Goal: Information Seeking & Learning: Understand process/instructions

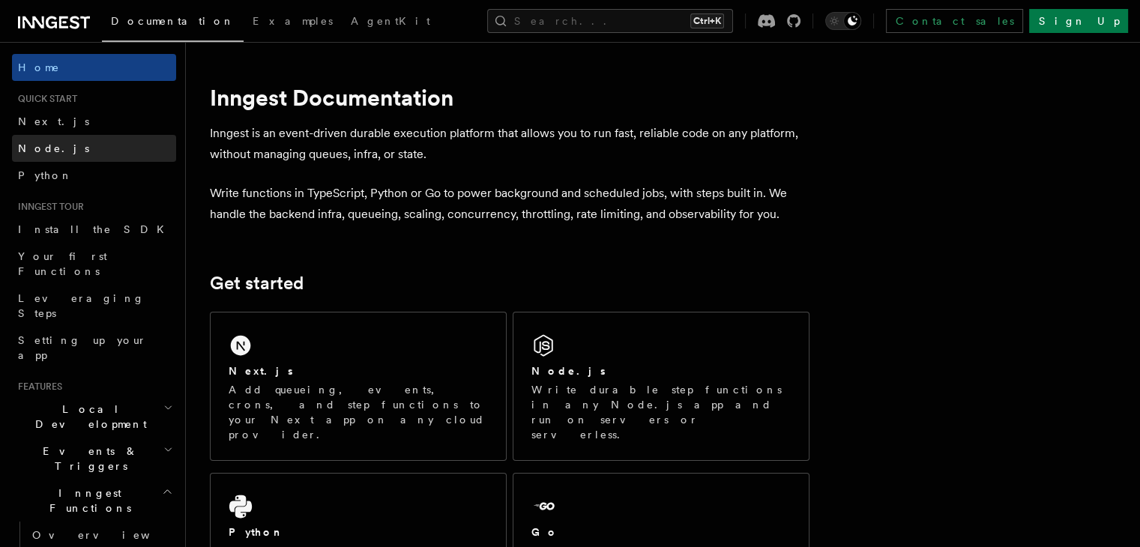
click at [57, 148] on link "Node.js" at bounding box center [94, 148] width 164 height 27
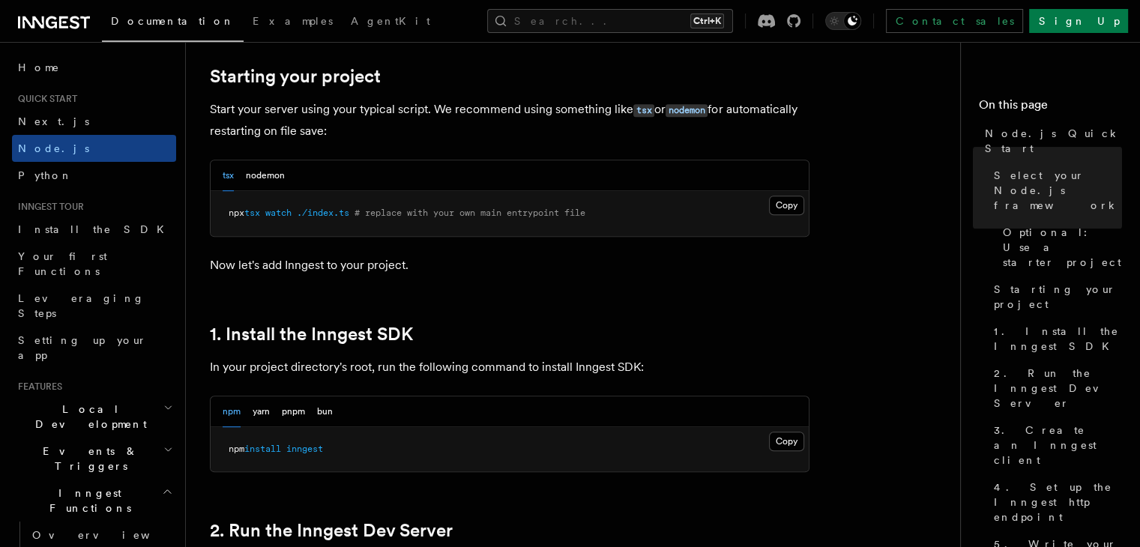
scroll to position [750, 0]
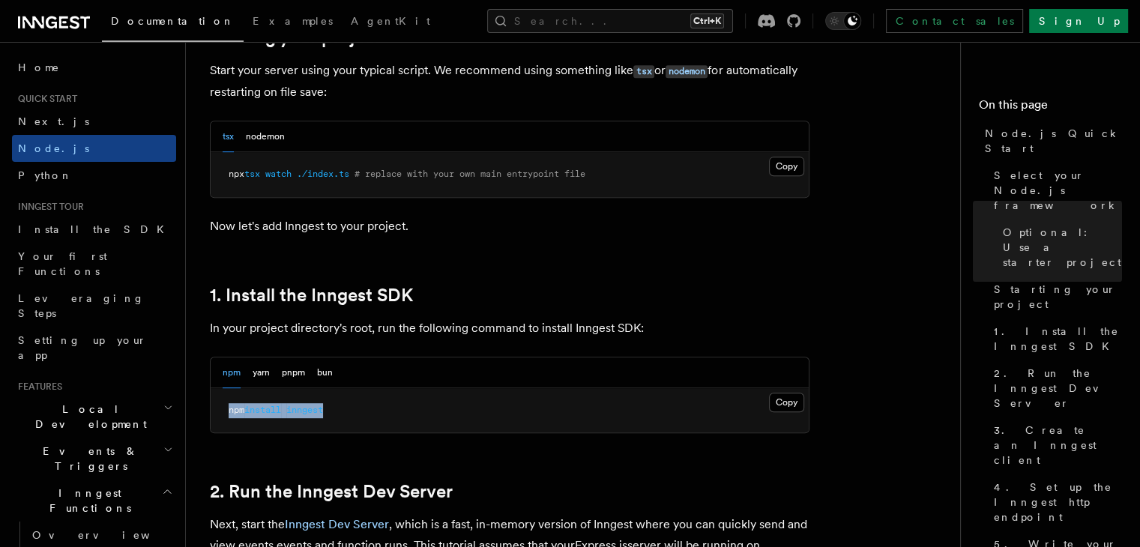
drag, startPoint x: 345, startPoint y: 412, endPoint x: 230, endPoint y: 412, distance: 114.7
click at [230, 412] on pre "npm install inngest" at bounding box center [510, 410] width 598 height 45
copy span "npm install inngest"
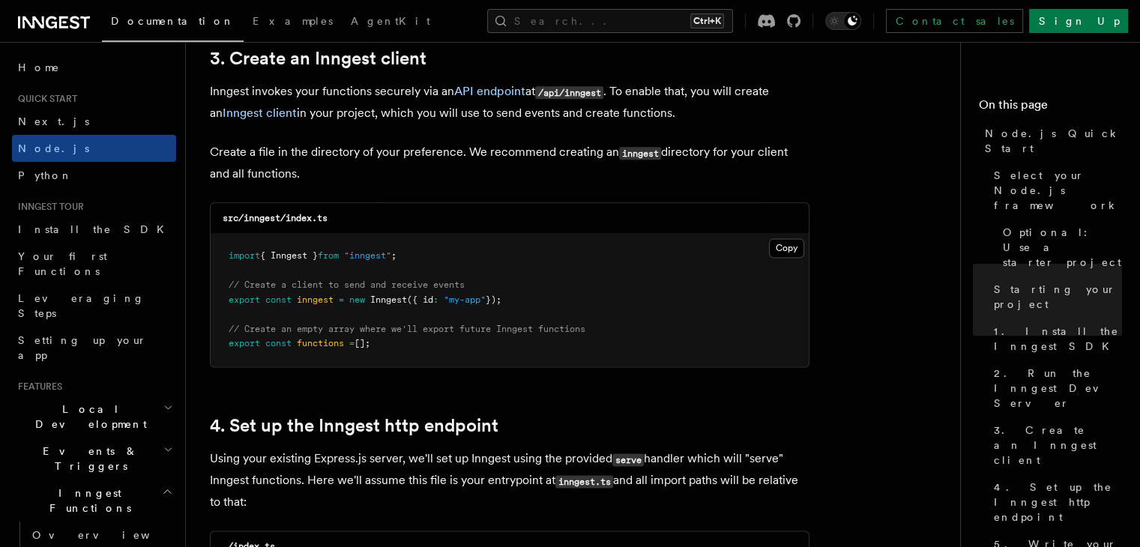
scroll to position [1950, 0]
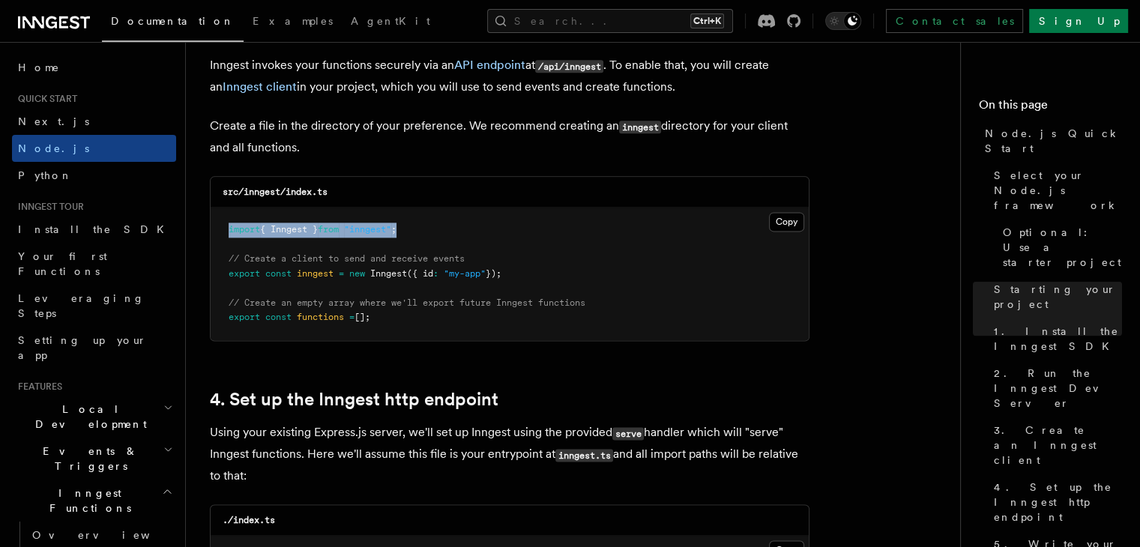
drag, startPoint x: 423, startPoint y: 232, endPoint x: 224, endPoint y: 230, distance: 198.7
click at [224, 230] on pre "import { Inngest } from "inngest" ; // Create a client to send and receive even…" at bounding box center [510, 274] width 598 height 133
copy span "import { Inngest } from "inngest" ;"
click at [424, 235] on pre "import { Inngest } from "inngest" ; // Create a client to send and receive even…" at bounding box center [510, 274] width 598 height 133
drag, startPoint x: 427, startPoint y: 234, endPoint x: 222, endPoint y: 232, distance: 204.7
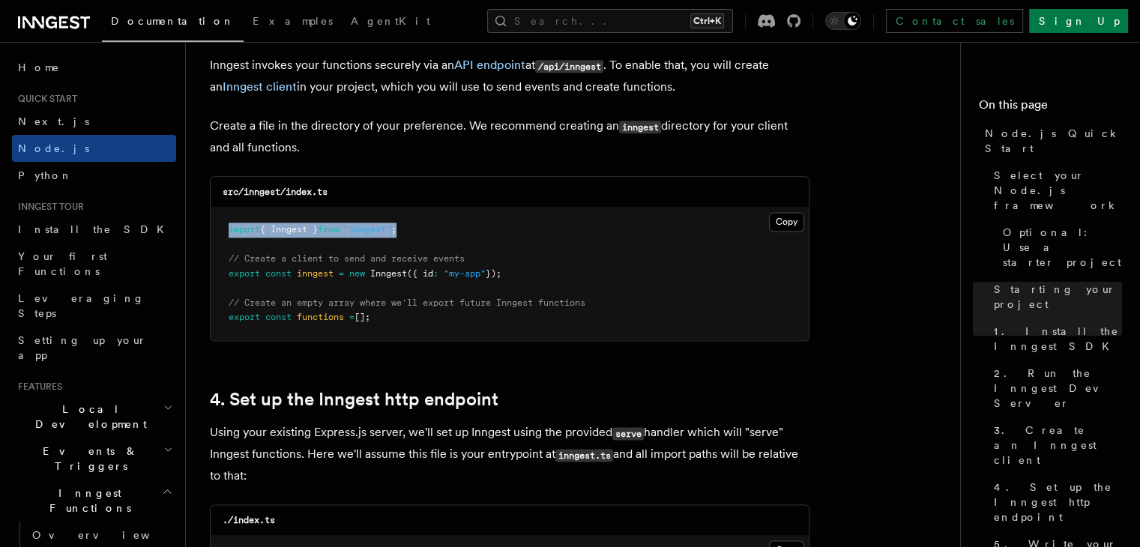
click at [222, 232] on pre "import { Inngest } from "inngest" ; // Create a client to send and receive even…" at bounding box center [510, 274] width 598 height 133
copy span "import { Inngest } from "inngest" ;"
drag, startPoint x: 526, startPoint y: 268, endPoint x: 221, endPoint y: 271, distance: 304.4
click at [221, 271] on pre "import { Inngest } from "inngest" ; // Create a client to send and receive even…" at bounding box center [510, 274] width 598 height 133
copy span "export const inngest = new Inngest ({ id : "my-app" });"
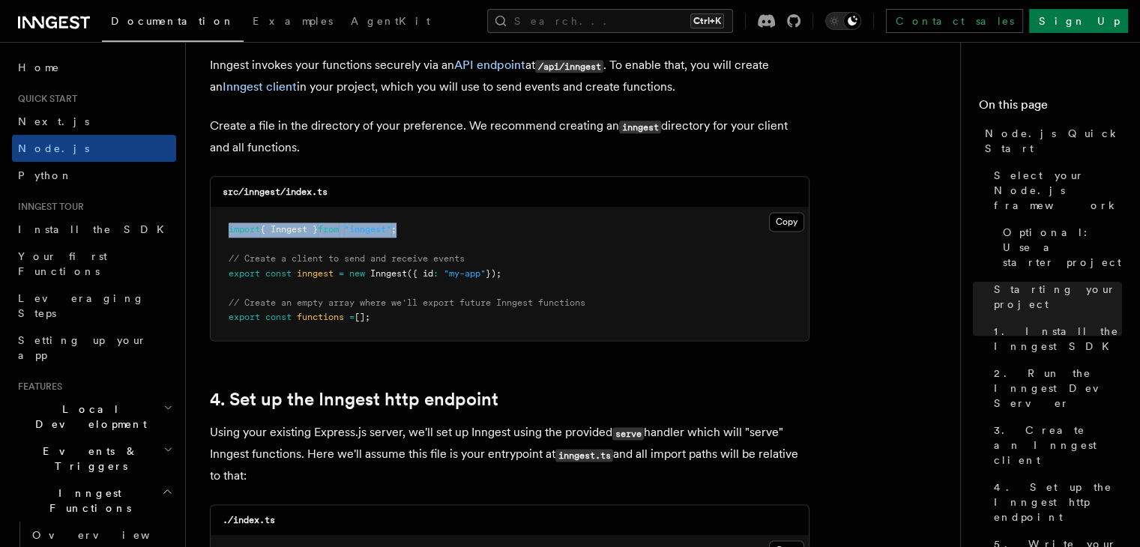
drag, startPoint x: 397, startPoint y: 325, endPoint x: 220, endPoint y: 319, distance: 177.0
click at [220, 319] on pre "import { Inngest } from "inngest" ; // Create a client to send and receive even…" at bounding box center [510, 274] width 598 height 133
copy span "export const functions = [];"
drag, startPoint x: 542, startPoint y: 281, endPoint x: 212, endPoint y: 259, distance: 330.7
click at [212, 259] on pre "import { Inngest } from "inngest" ; // Create a client to send and receive even…" at bounding box center [510, 274] width 598 height 133
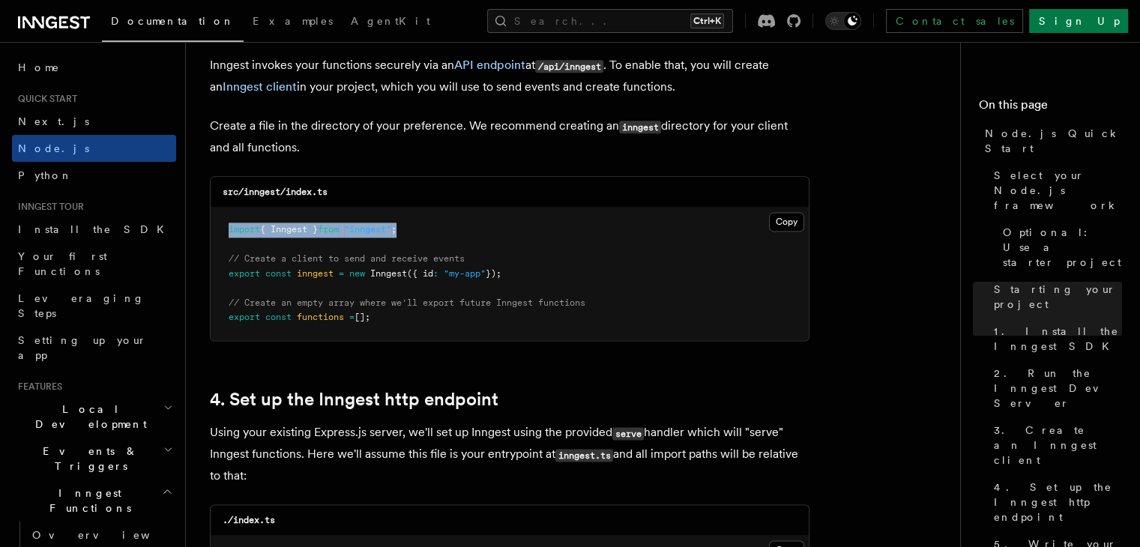
copy code "// Create a client to send and receive events export const inngest = new Innges…"
drag, startPoint x: 368, startPoint y: 319, endPoint x: 221, endPoint y: 304, distance: 147.7
click at [220, 304] on pre "import { Inngest } from "inngest" ; // Create a client to send and receive even…" at bounding box center [510, 274] width 598 height 133
copy code "// Create an empty array where we'll export future Inngest functions export con…"
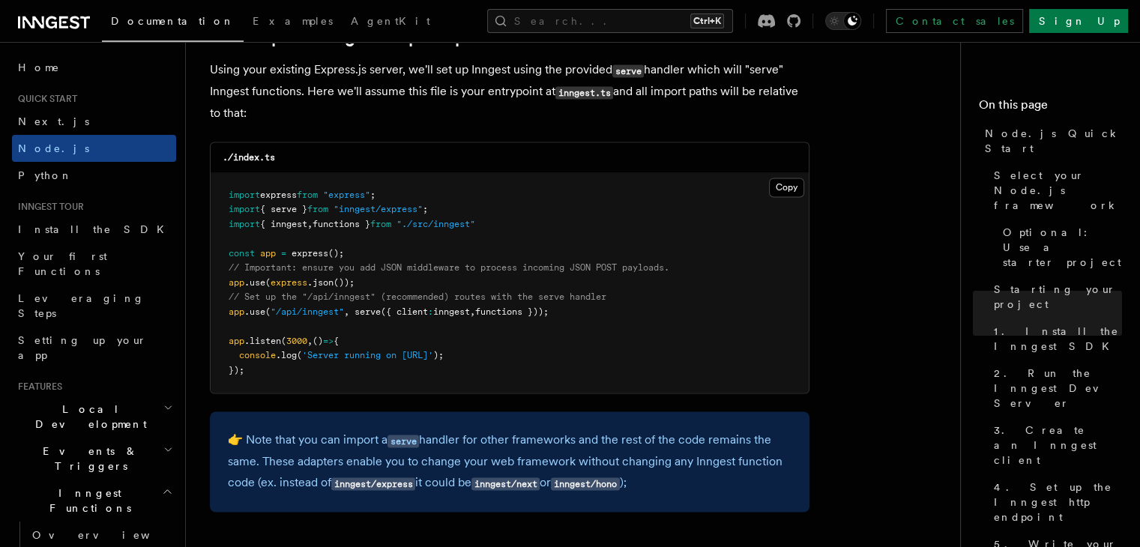
scroll to position [2324, 0]
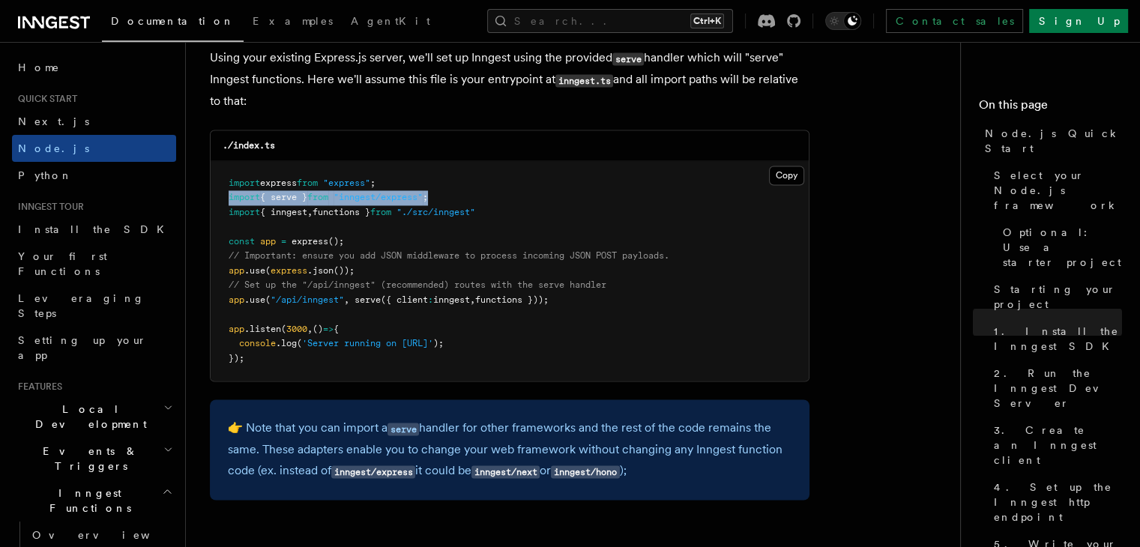
drag, startPoint x: 460, startPoint y: 196, endPoint x: 223, endPoint y: 199, distance: 237.7
click at [223, 199] on pre "import express from "express" ; import { serve } from "inngest/express" ; impor…" at bounding box center [510, 271] width 598 height 220
copy span "import { serve } from "inngest/express" ;"
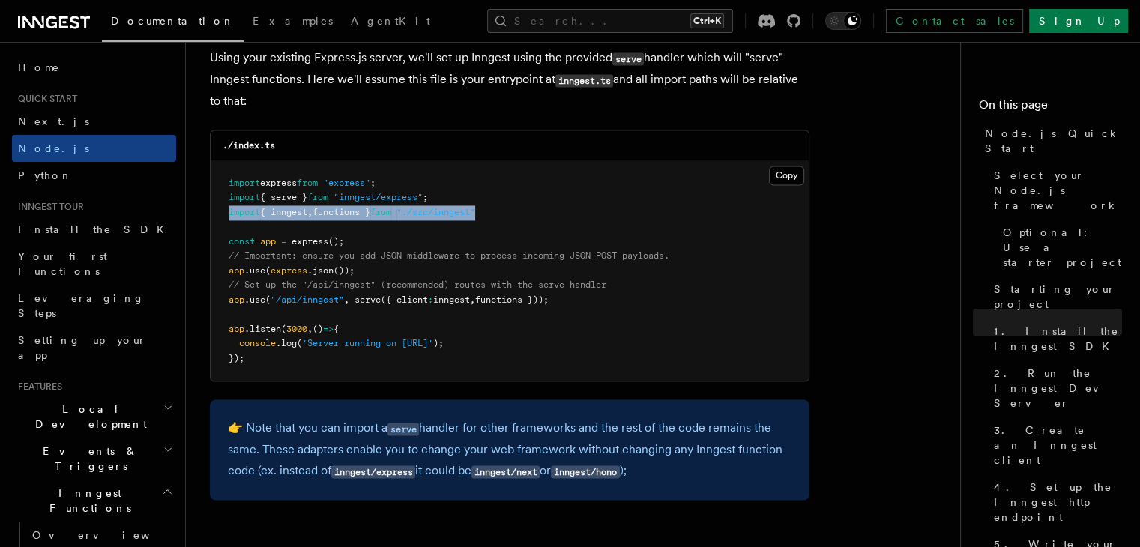
drag, startPoint x: 513, startPoint y: 216, endPoint x: 220, endPoint y: 213, distance: 292.4
click at [220, 213] on pre "import express from "express" ; import { serve } from "inngest/express" ; impor…" at bounding box center [510, 271] width 598 height 220
copy span "import { inngest , functions } from "./src/inngest""
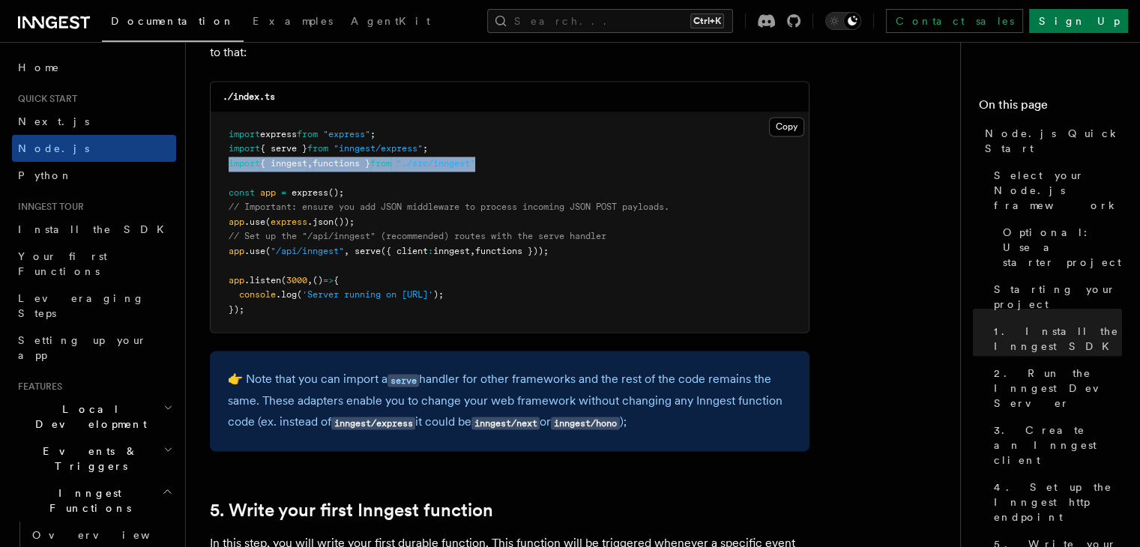
scroll to position [2399, 0]
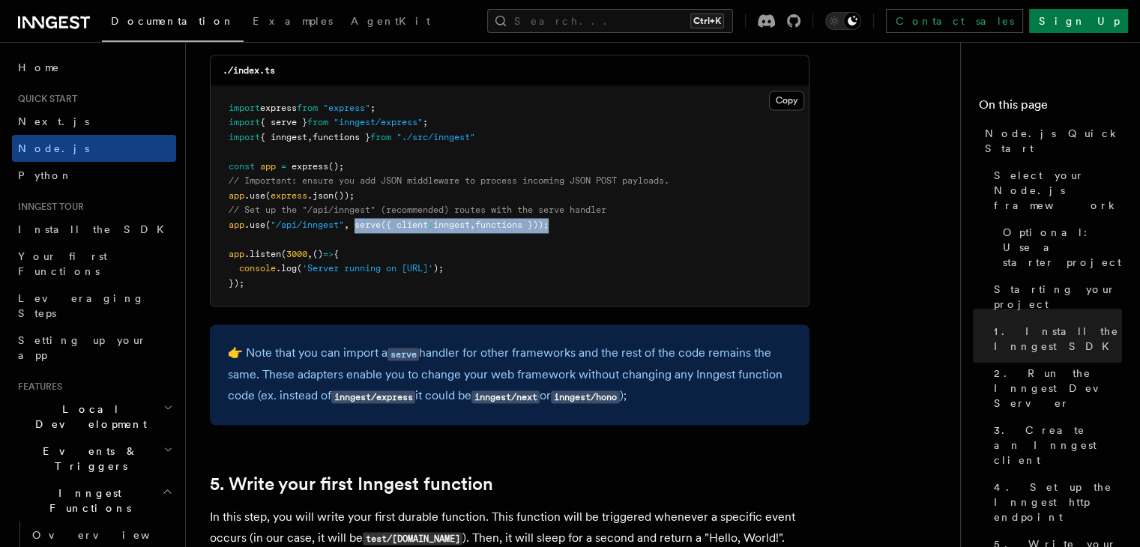
drag, startPoint x: 562, startPoint y: 226, endPoint x: 360, endPoint y: 226, distance: 201.7
click at [360, 226] on span "app .use ( "/api/inngest" , serve ({ client : inngest , functions }));" at bounding box center [389, 225] width 320 height 10
click at [549, 225] on span "functions }));" at bounding box center [511, 225] width 73 height 10
drag, startPoint x: 558, startPoint y: 225, endPoint x: 358, endPoint y: 225, distance: 199.4
click at [358, 225] on span "app .use ( "/api/inngest" , serve ({ client : inngest , functions }));" at bounding box center [389, 225] width 320 height 10
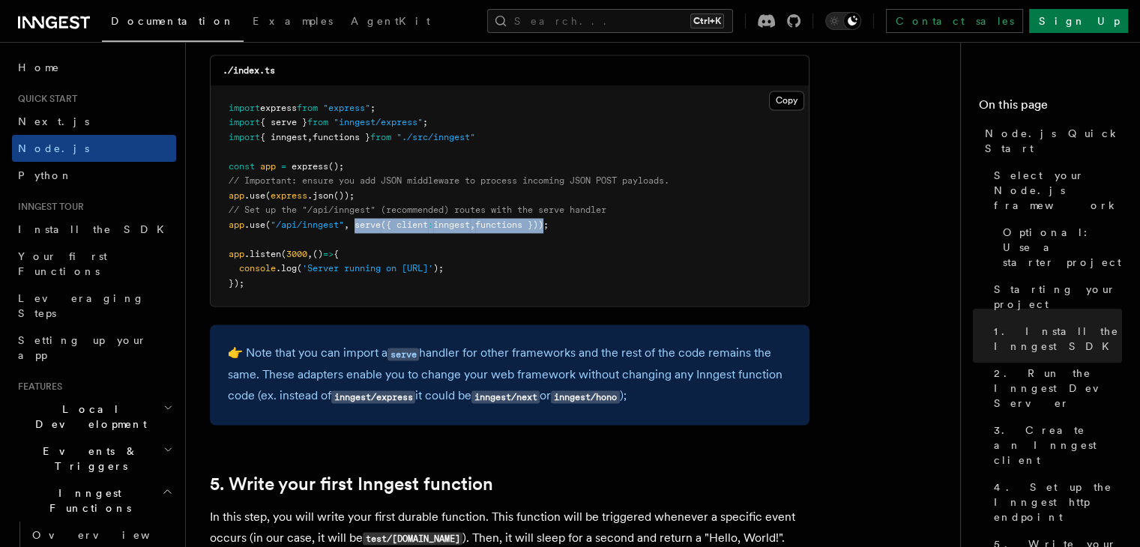
copy span "serve ({ client : inngest , functions })"
drag, startPoint x: 348, startPoint y: 225, endPoint x: 273, endPoint y: 225, distance: 75.0
click at [273, 225] on span "app .use ( "/api/inngest" , serve ({ client : inngest , functions }));" at bounding box center [389, 225] width 320 height 10
click at [613, 264] on pre "import express from "express" ; import { serve } from "inngest/express" ; impor…" at bounding box center [510, 196] width 598 height 220
click at [527, 298] on pre "import express from "express" ; import { serve } from "inngest/express" ; impor…" at bounding box center [510, 196] width 598 height 220
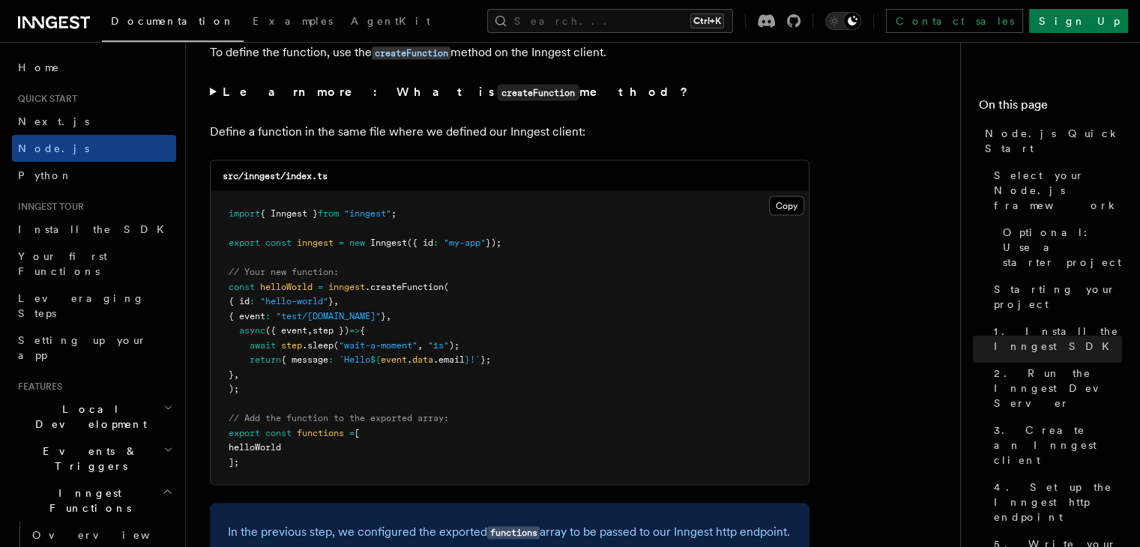
scroll to position [2999, 0]
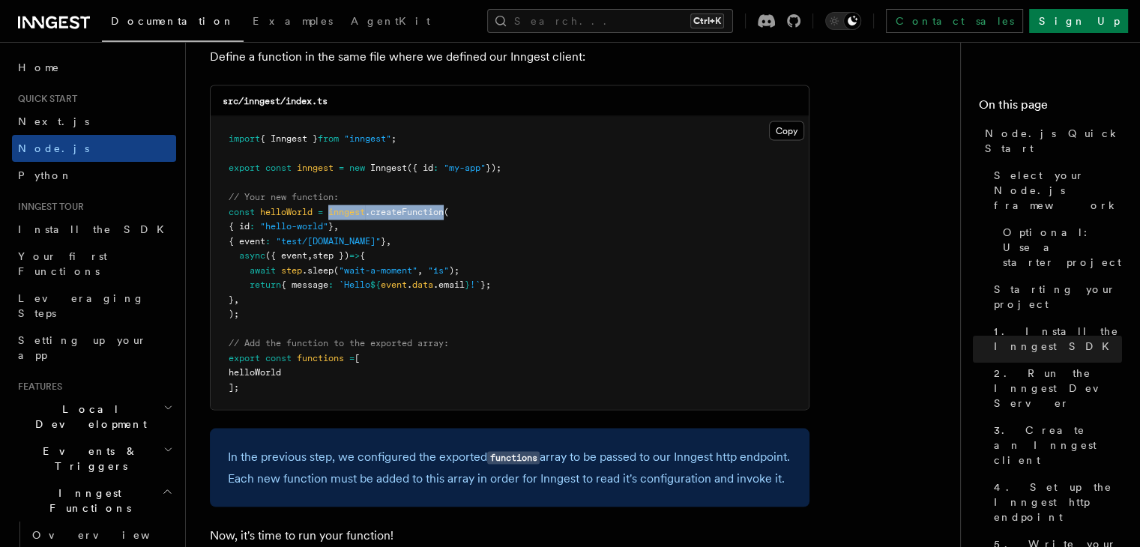
drag, startPoint x: 450, startPoint y: 216, endPoint x: 331, endPoint y: 215, distance: 118.5
click at [331, 215] on span "const helloWorld = inngest .createFunction (" at bounding box center [339, 212] width 220 height 10
